Goal: Transaction & Acquisition: Download file/media

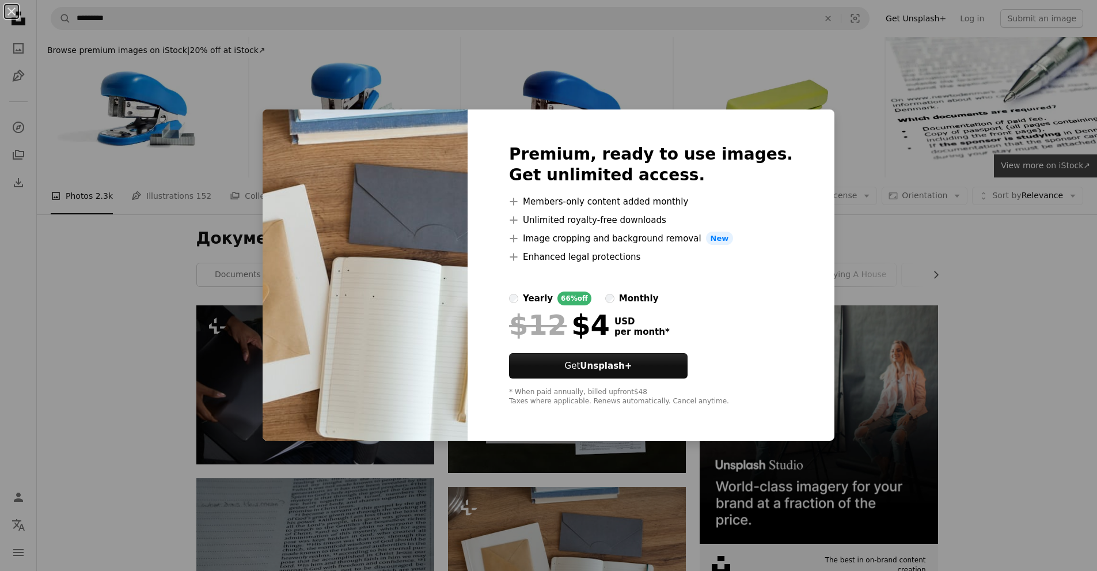
scroll to position [288, 0]
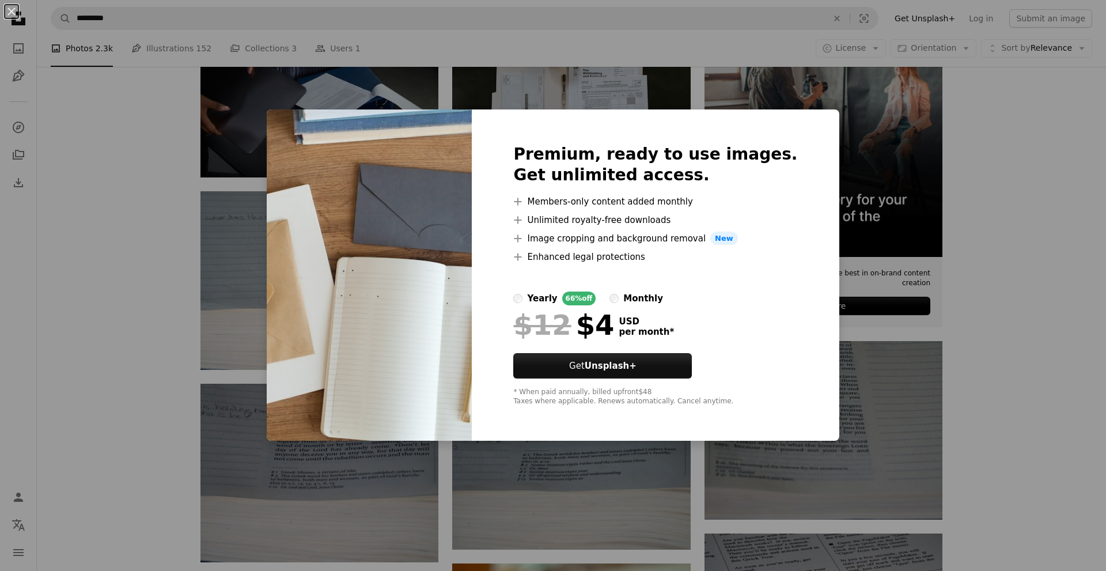
click at [415, 99] on div "An X shape Premium, ready to use images. Get unlimited access. A plus sign Memb…" at bounding box center [553, 285] width 1106 height 571
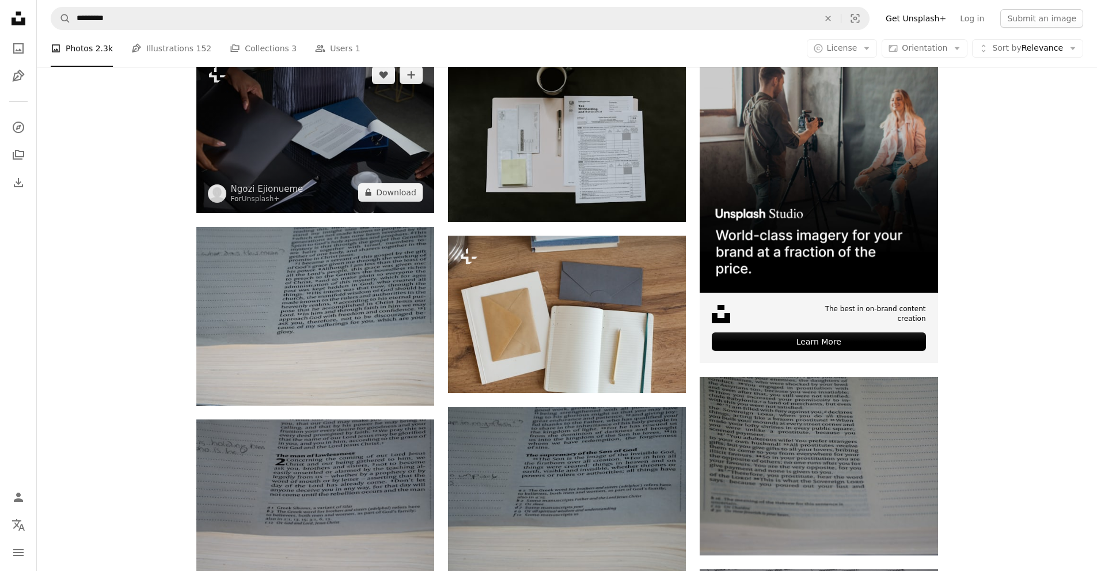
scroll to position [230, 0]
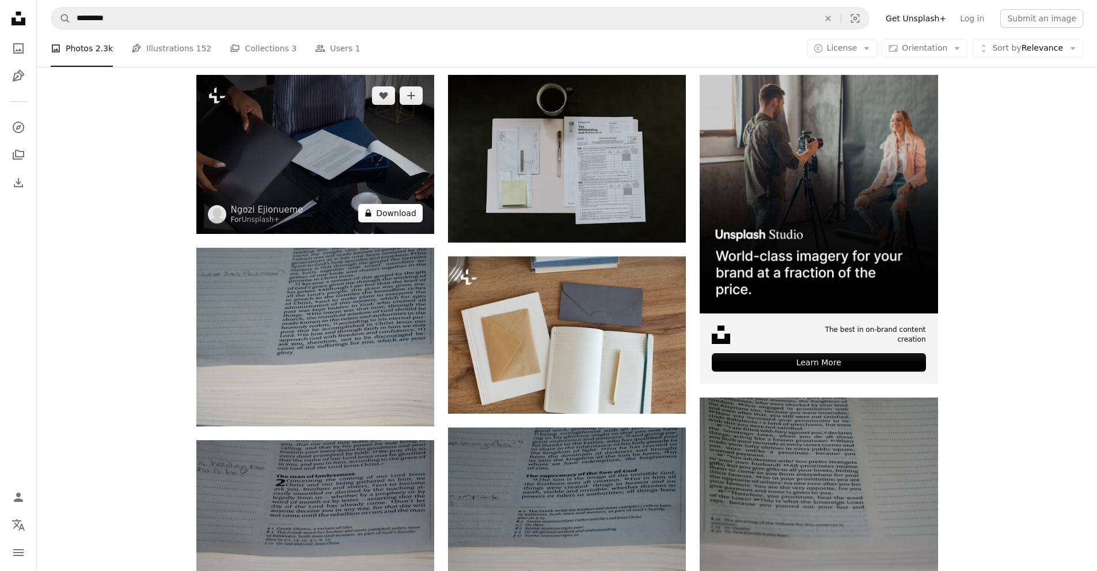
click at [397, 213] on button "A lock Download" at bounding box center [390, 213] width 65 height 18
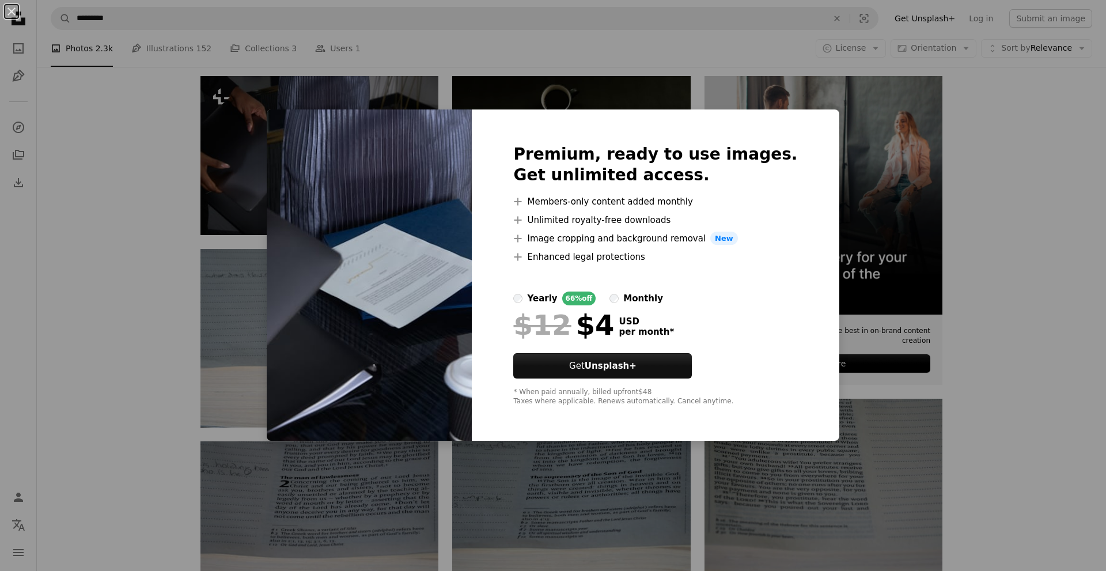
click at [599, 90] on div "An X shape Premium, ready to use images. Get unlimited access. A plus sign Memb…" at bounding box center [553, 285] width 1106 height 571
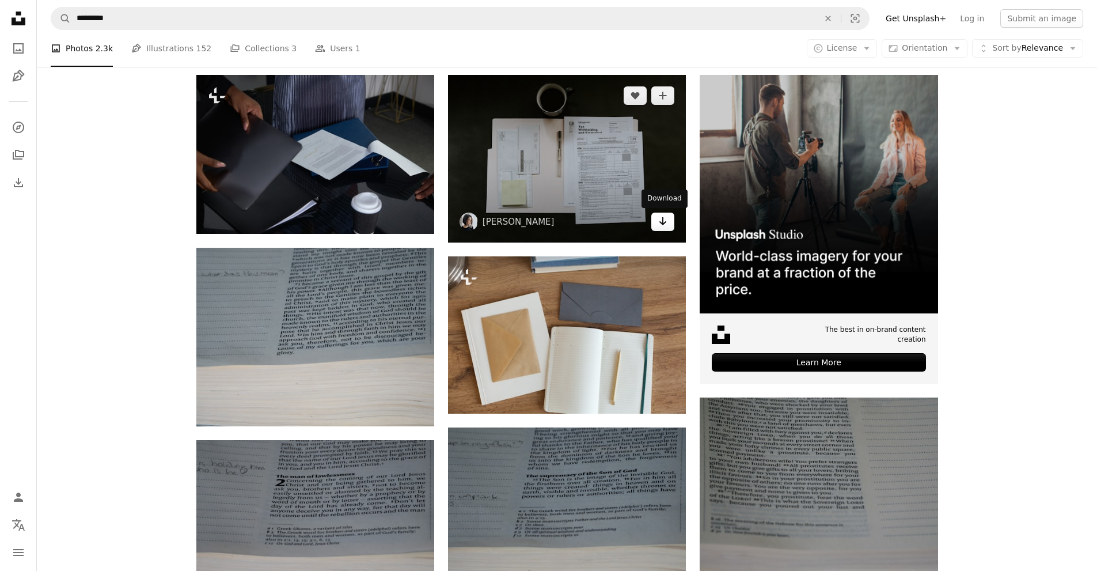
click at [661, 224] on icon "Arrow pointing down" at bounding box center [662, 221] width 9 height 14
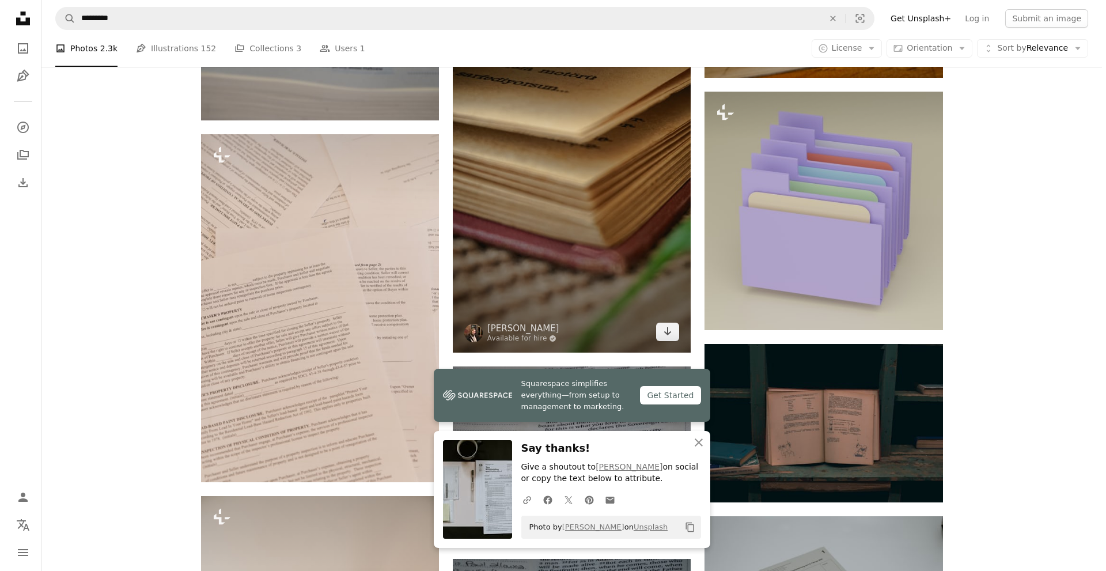
scroll to position [922, 0]
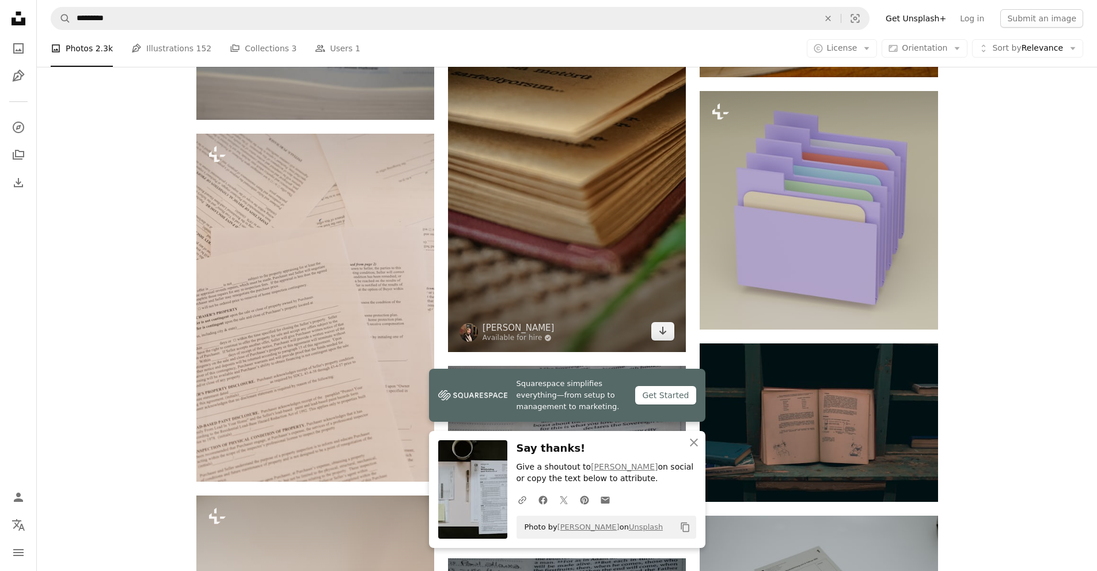
drag, startPoint x: 562, startPoint y: 195, endPoint x: 589, endPoint y: 179, distance: 31.5
click at [589, 180] on img at bounding box center [567, 140] width 238 height 423
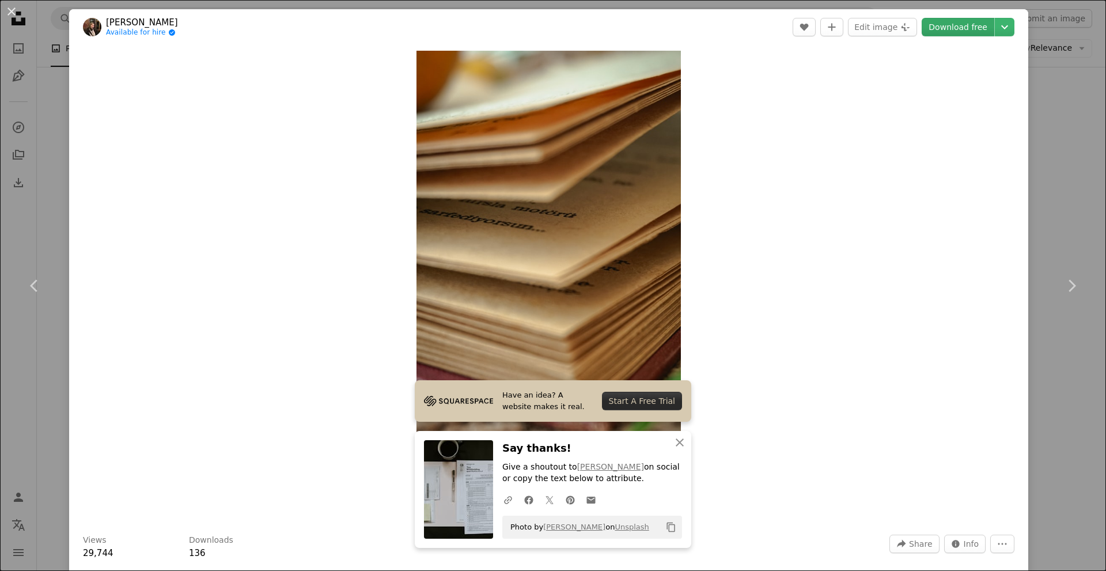
click at [943, 24] on link "Download free" at bounding box center [958, 27] width 73 height 18
